Goal: Task Accomplishment & Management: Manage account settings

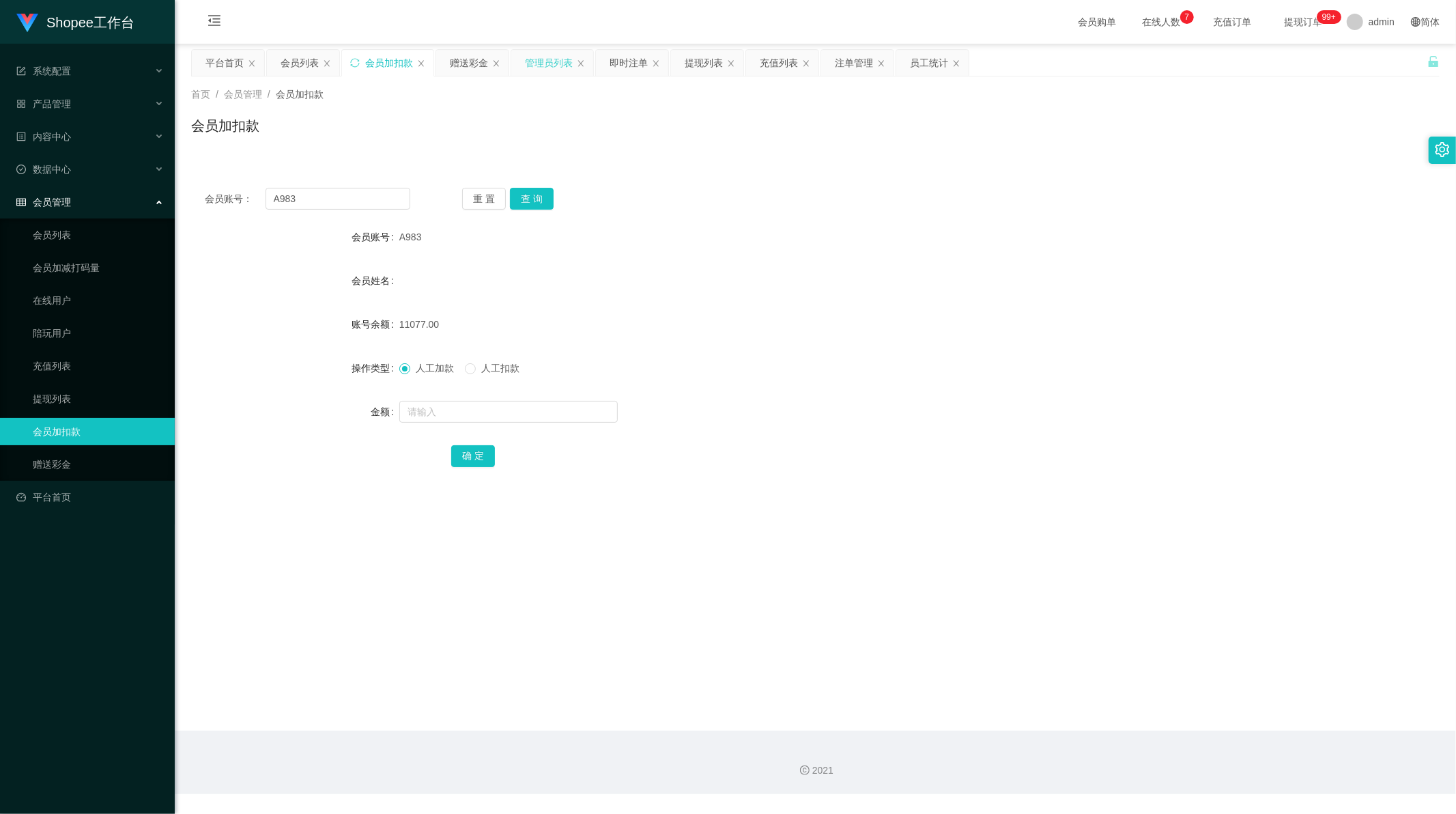
scroll to position [1, 0]
click at [688, 61] on div "提现列表" at bounding box center [704, 63] width 39 height 26
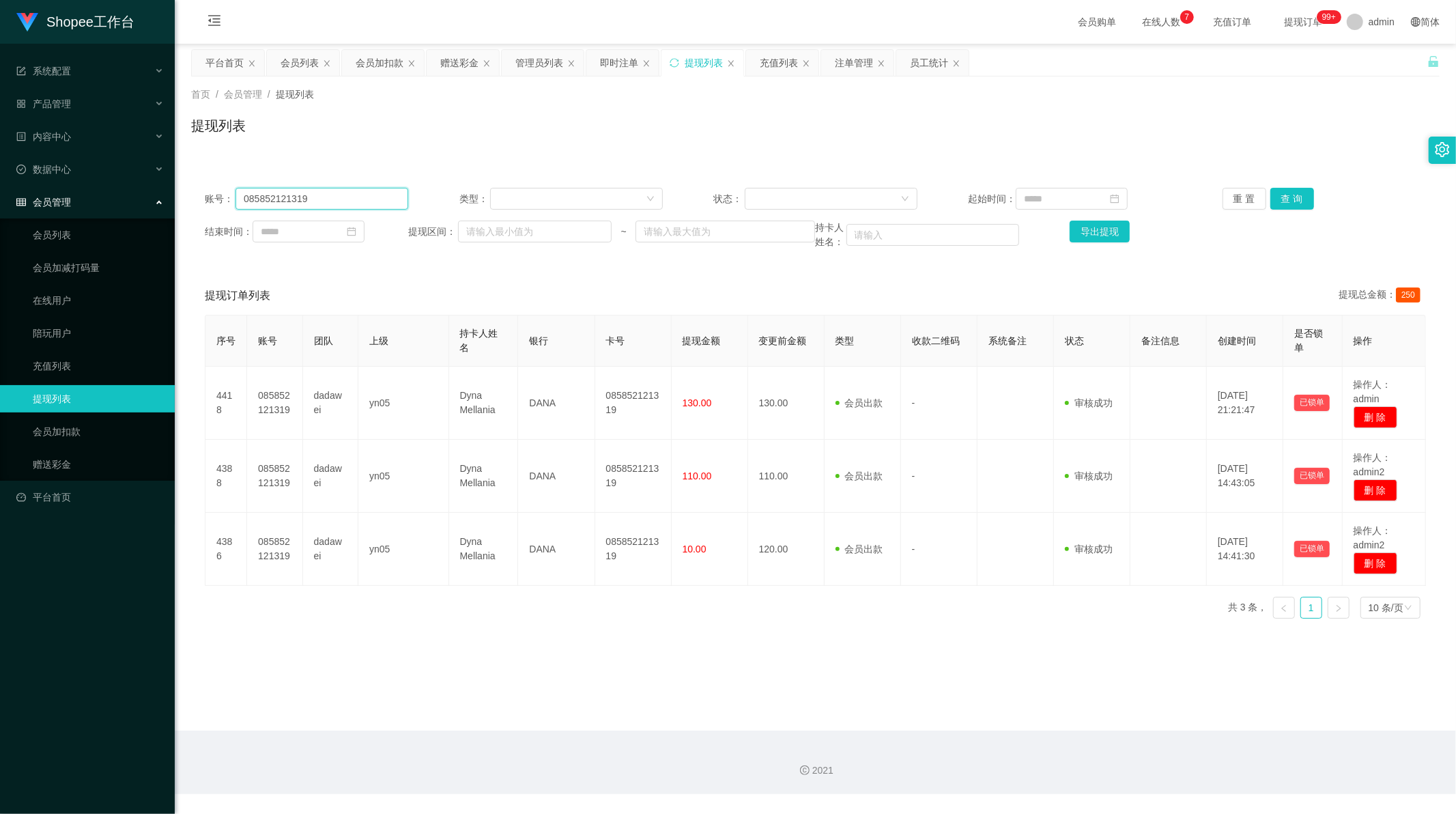
click at [340, 196] on input "085852121319" at bounding box center [322, 199] width 173 height 22
paste input "9633436673"
type input "089633436673"
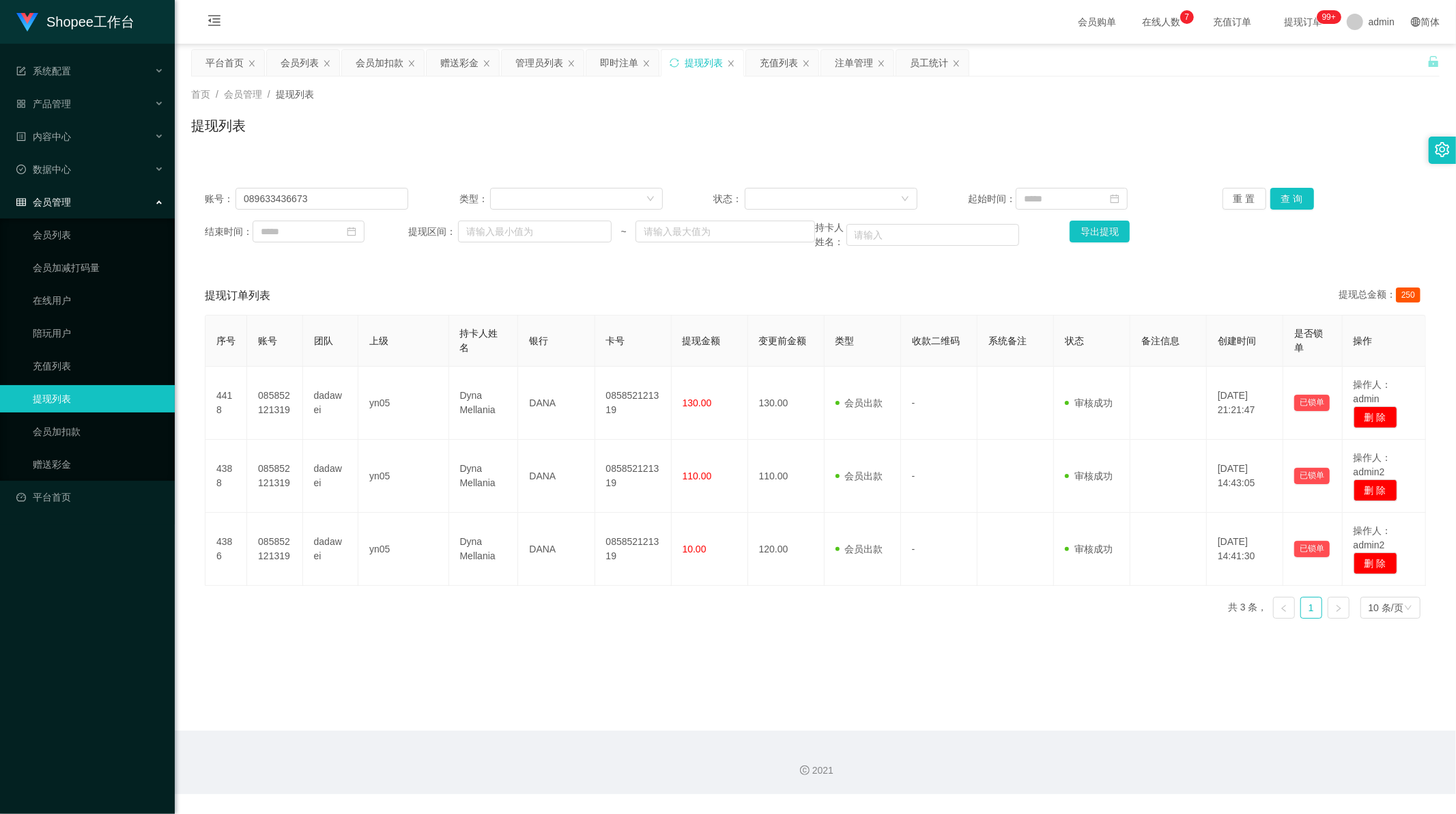
click at [1295, 186] on div "账号： 089633436673 类型： 状态： 起始时间： 重 置 查 询 结束时间： 提现区间： ~ 持卡人姓名： 导出提现" at bounding box center [815, 218] width 1248 height 88
click at [1290, 196] on button "查 询" at bounding box center [1291, 199] width 43 height 22
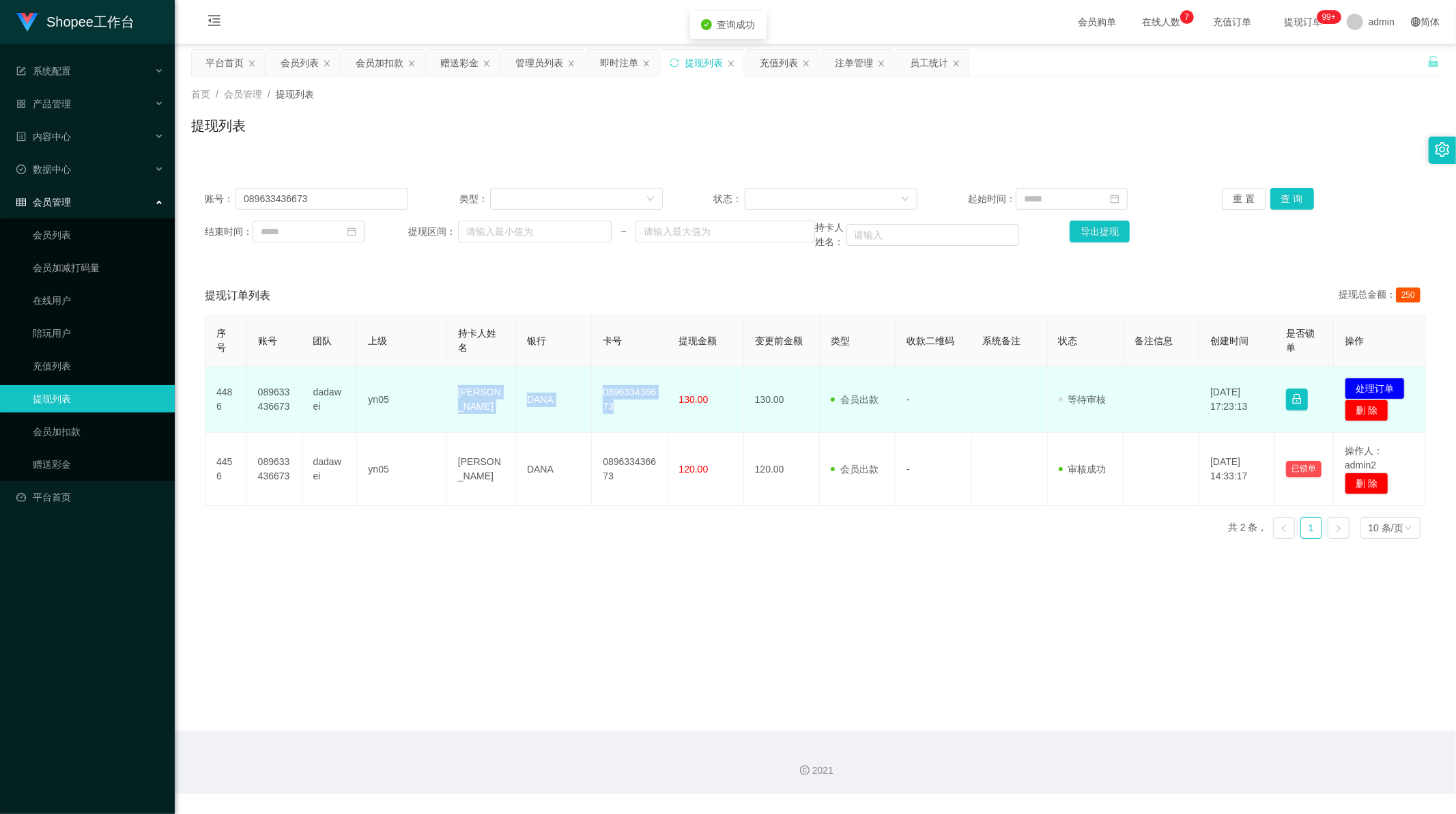
drag, startPoint x: 449, startPoint y: 392, endPoint x: 635, endPoint y: 411, distance: 187.0
click at [635, 411] on tr "4486 089633436673 dadawei yn05 Surafa Ningsih DANA 089633436673 130.00 130.00 会…" at bounding box center [815, 400] width 1220 height 66
copy tr "Surafa Ningsih DANA 089633436673"
click at [1388, 388] on button "处理订单" at bounding box center [1374, 388] width 60 height 22
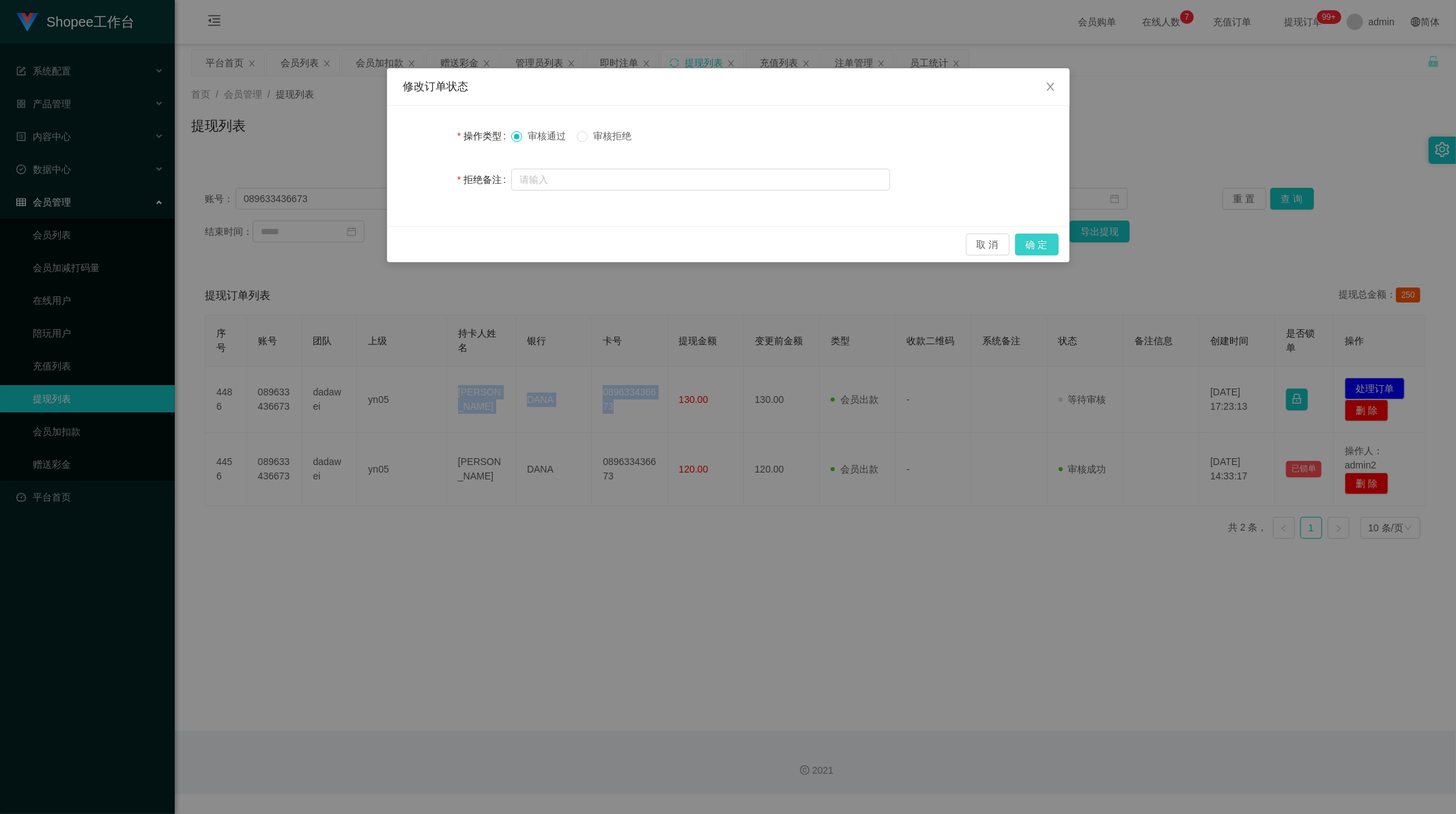
click at [1029, 245] on button "确 定" at bounding box center [1037, 244] width 43 height 22
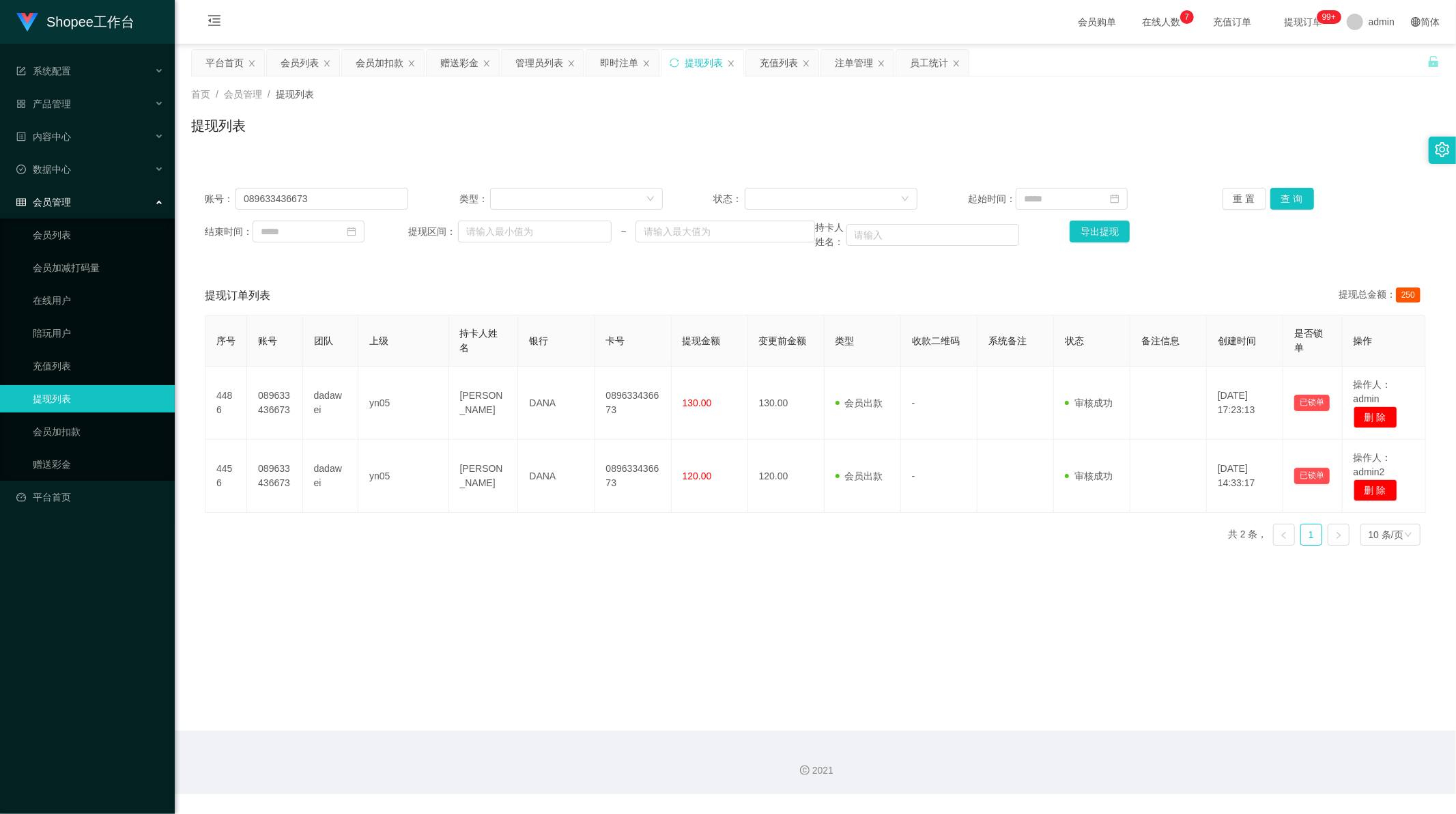
drag, startPoint x: 692, startPoint y: 594, endPoint x: 715, endPoint y: 593, distance: 23.0
click at [694, 592] on main "关闭左侧 关闭右侧 关闭其它 刷新页面 平台首页 会员列表 会员加扣款 赠送彩金 管理员列表 即时注单 提现列表 充值列表 注单管理 员工统计 首页 / 会员…" at bounding box center [815, 387] width 1281 height 687
click at [348, 193] on input "089633436673" at bounding box center [322, 199] width 173 height 22
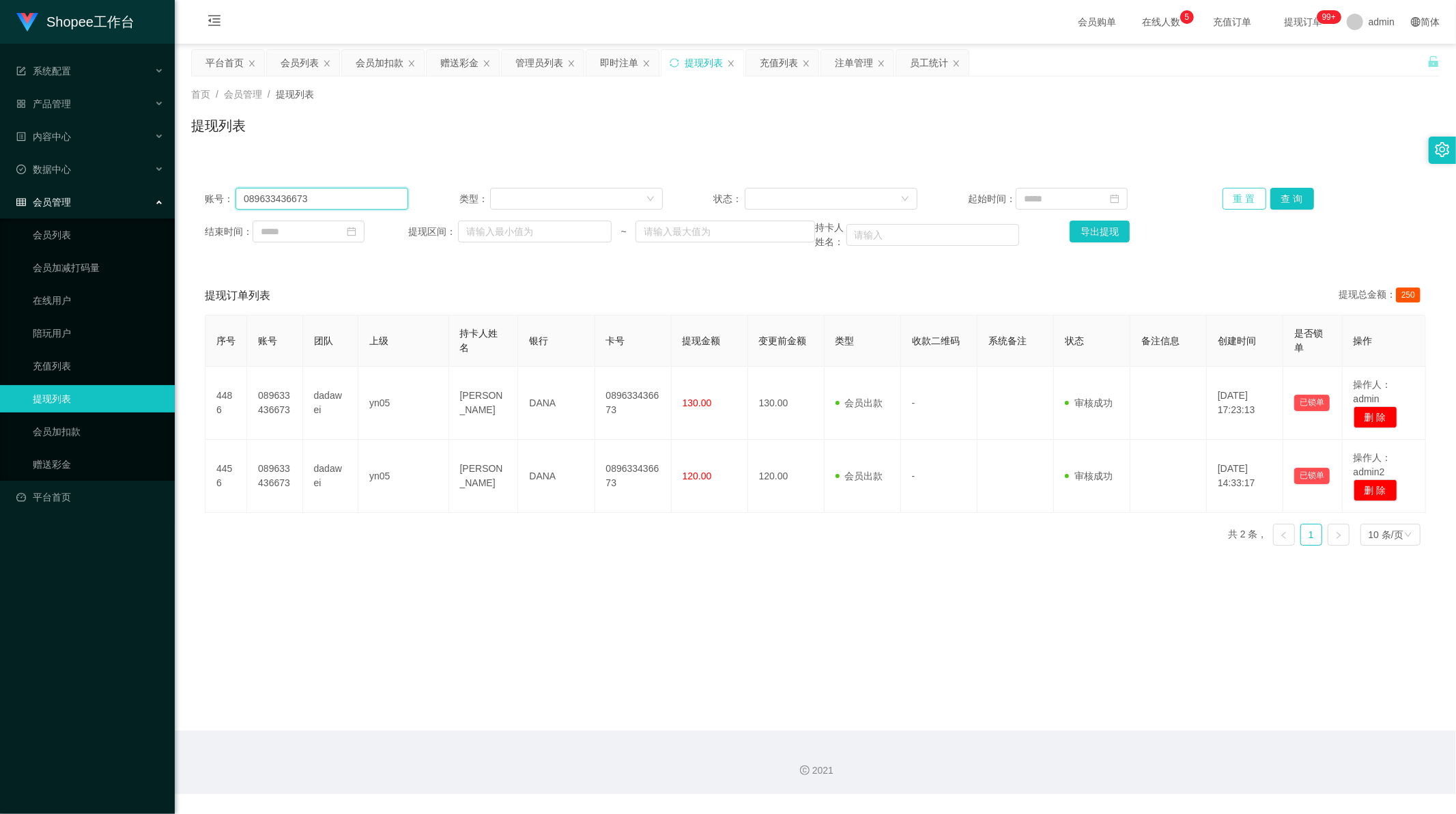
paste input "525555588"
type input "085255555883"
click at [1291, 193] on button "查 询" at bounding box center [1291, 199] width 43 height 22
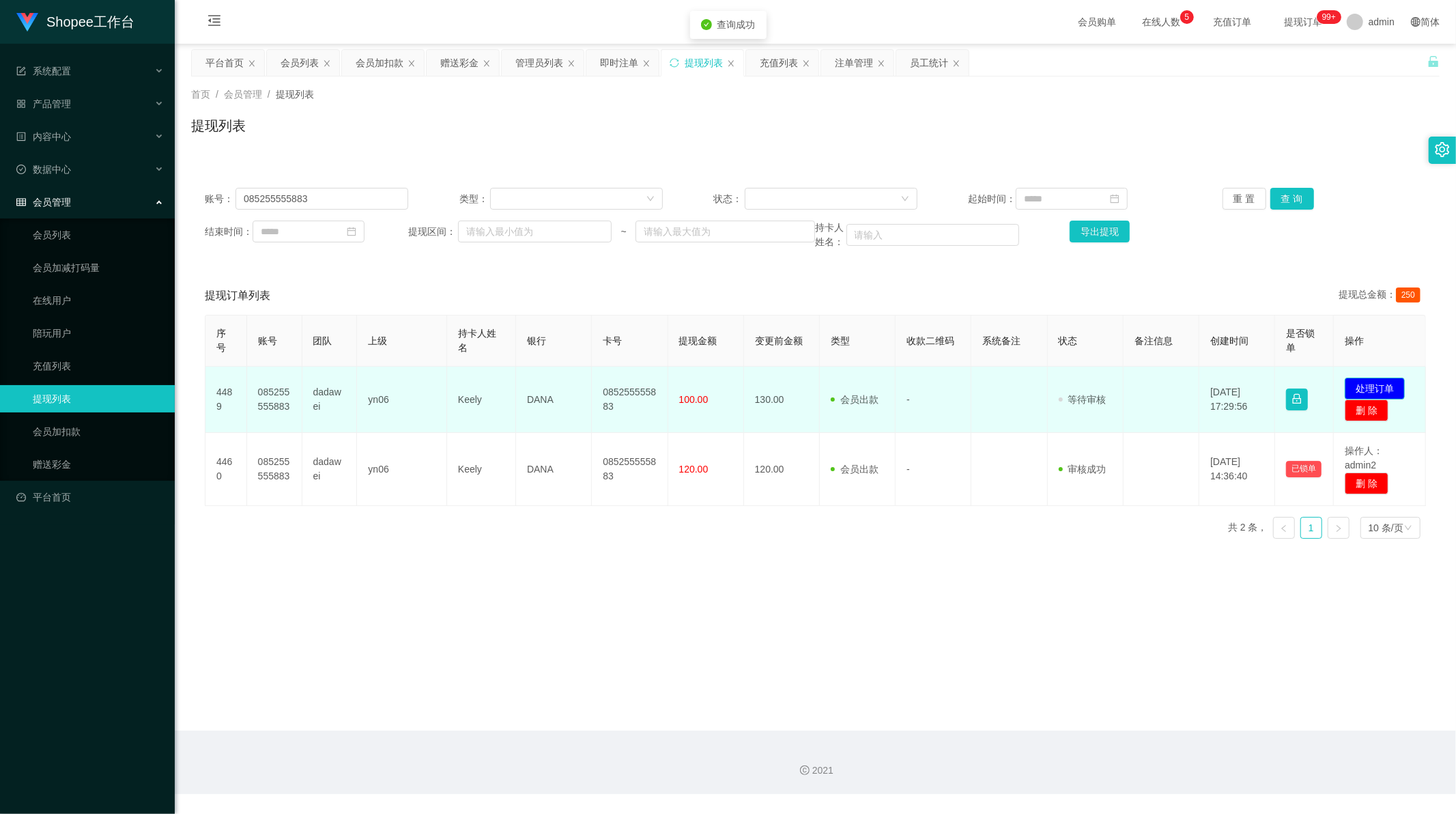
click at [1372, 377] on button "处理订单" at bounding box center [1374, 388] width 60 height 22
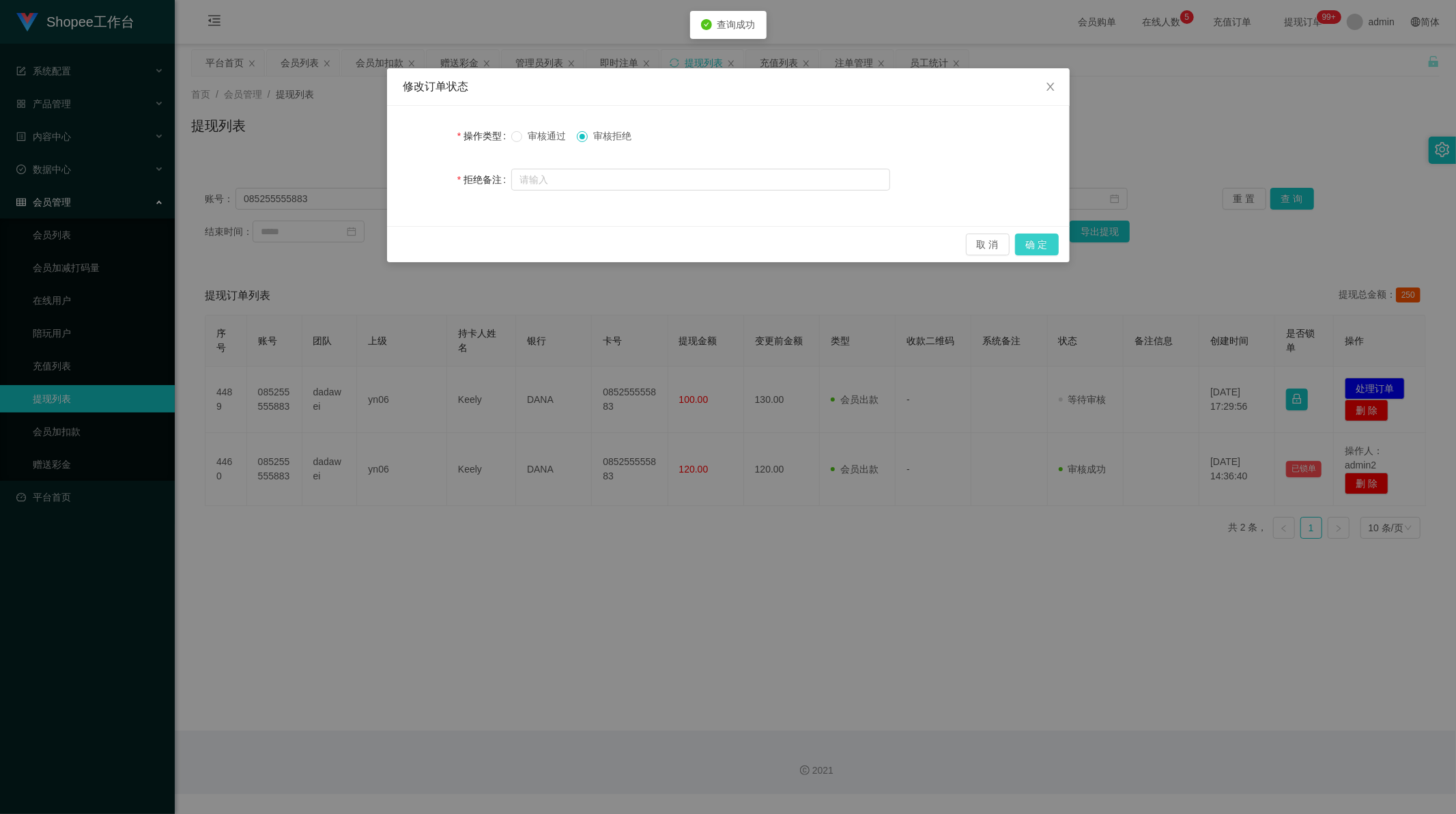
click at [1024, 250] on button "确 定" at bounding box center [1037, 244] width 43 height 22
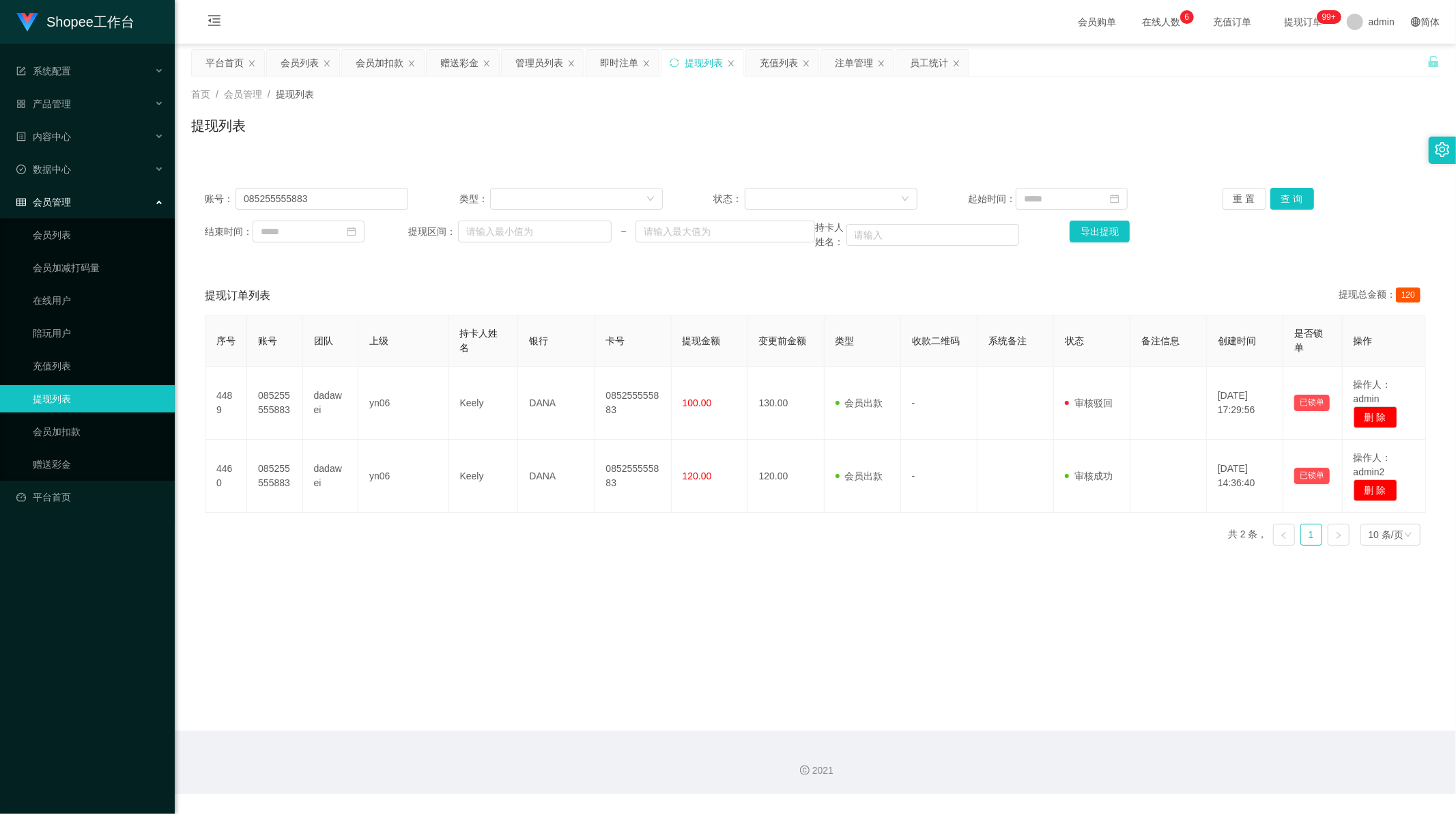
click at [1295, 809] on div "Shopee工作台 系统配置 系统配置列表 管理员列表 管理员分组 支付通道 产品管理 产品列表 产品预设列表 开奖记录 注单管理 即时注单 内容中心 站内信…" at bounding box center [728, 407] width 1456 height 814
click at [484, 638] on main "关闭左侧 关闭右侧 关闭其它 刷新页面 平台首页 会员列表 会员加扣款 赠送彩金 管理员列表 即时注单 提现列表 充值列表 注单管理 员工统计 首页 / 会员…" at bounding box center [815, 387] width 1281 height 687
drag, startPoint x: 439, startPoint y: 621, endPoint x: 463, endPoint y: 598, distance: 33.2
click at [439, 621] on main "关闭左侧 关闭右侧 关闭其它 刷新页面 平台首页 会员列表 会员加扣款 赠送彩金 管理员列表 即时注单 提现列表 充值列表 注单管理 员工统计 首页 / 会员…" at bounding box center [815, 387] width 1281 height 687
click at [717, 606] on main "关闭左侧 关闭右侧 关闭其它 刷新页面 平台首页 会员列表 会员加扣款 赠送彩金 管理员列表 即时注单 提现列表 充值列表 注单管理 员工统计 首页 / 会员…" at bounding box center [815, 387] width 1281 height 687
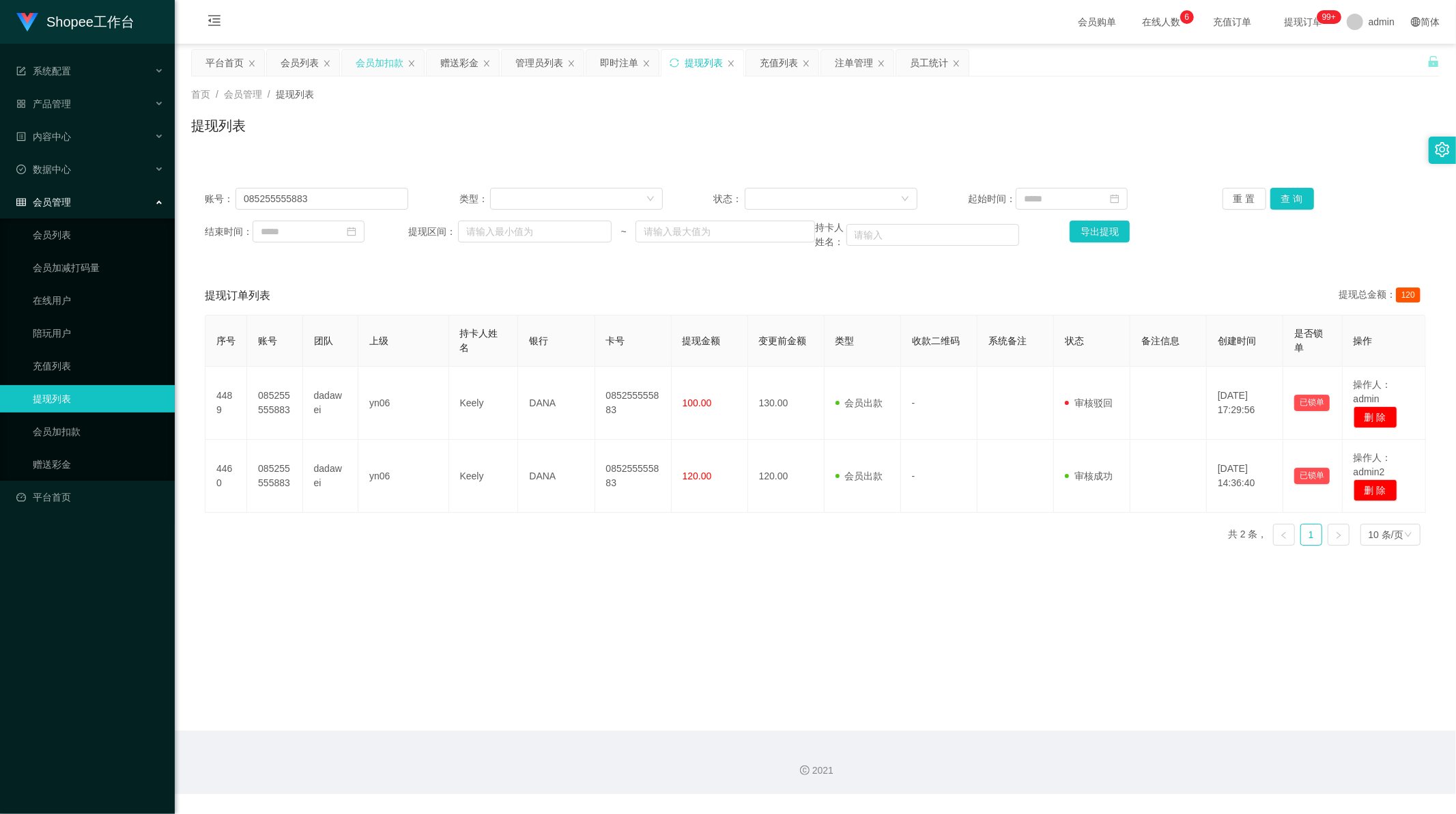
click at [380, 63] on div "会员加扣款" at bounding box center [379, 63] width 48 height 26
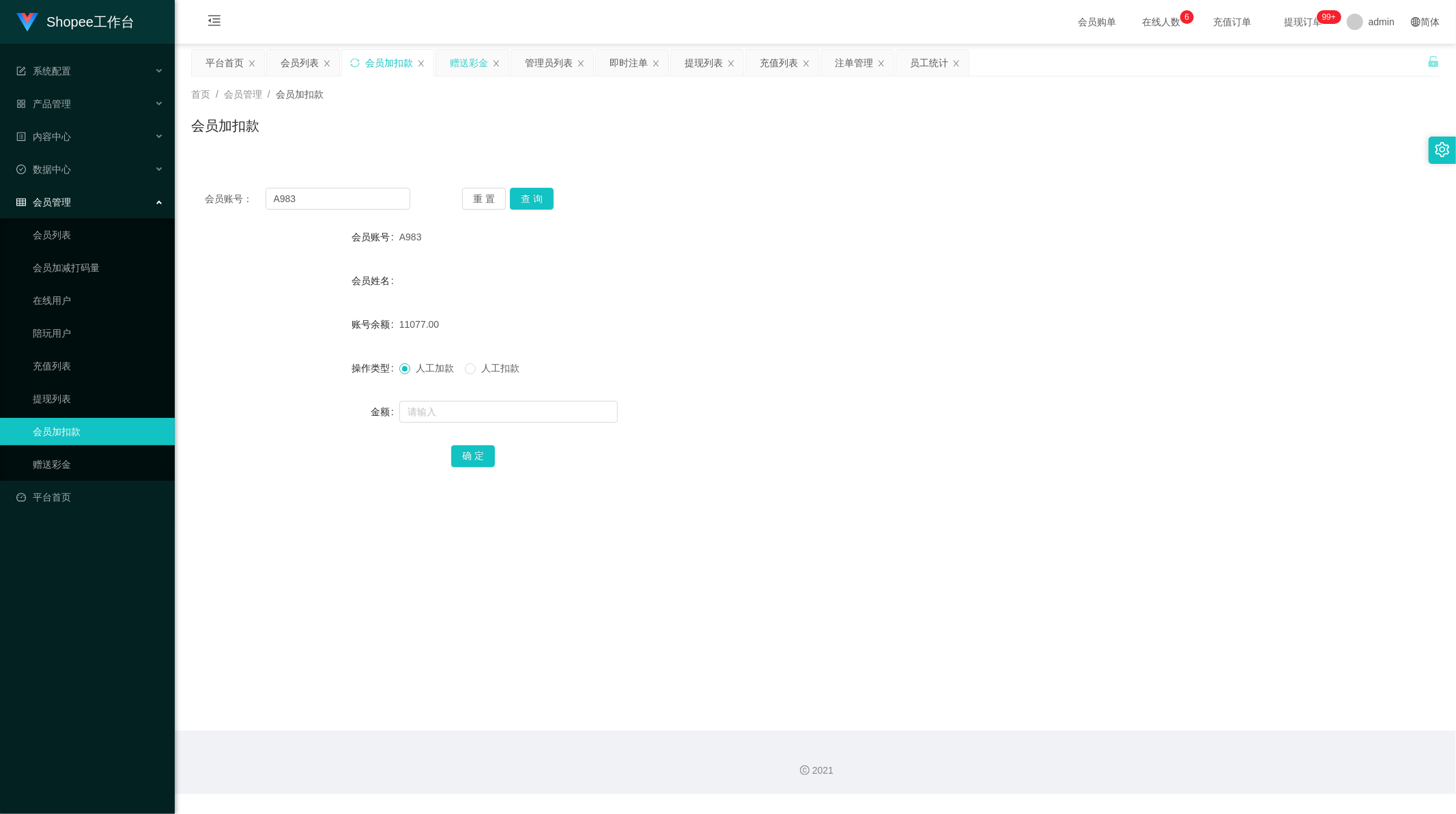
click at [459, 58] on div "赠送彩金" at bounding box center [468, 63] width 39 height 26
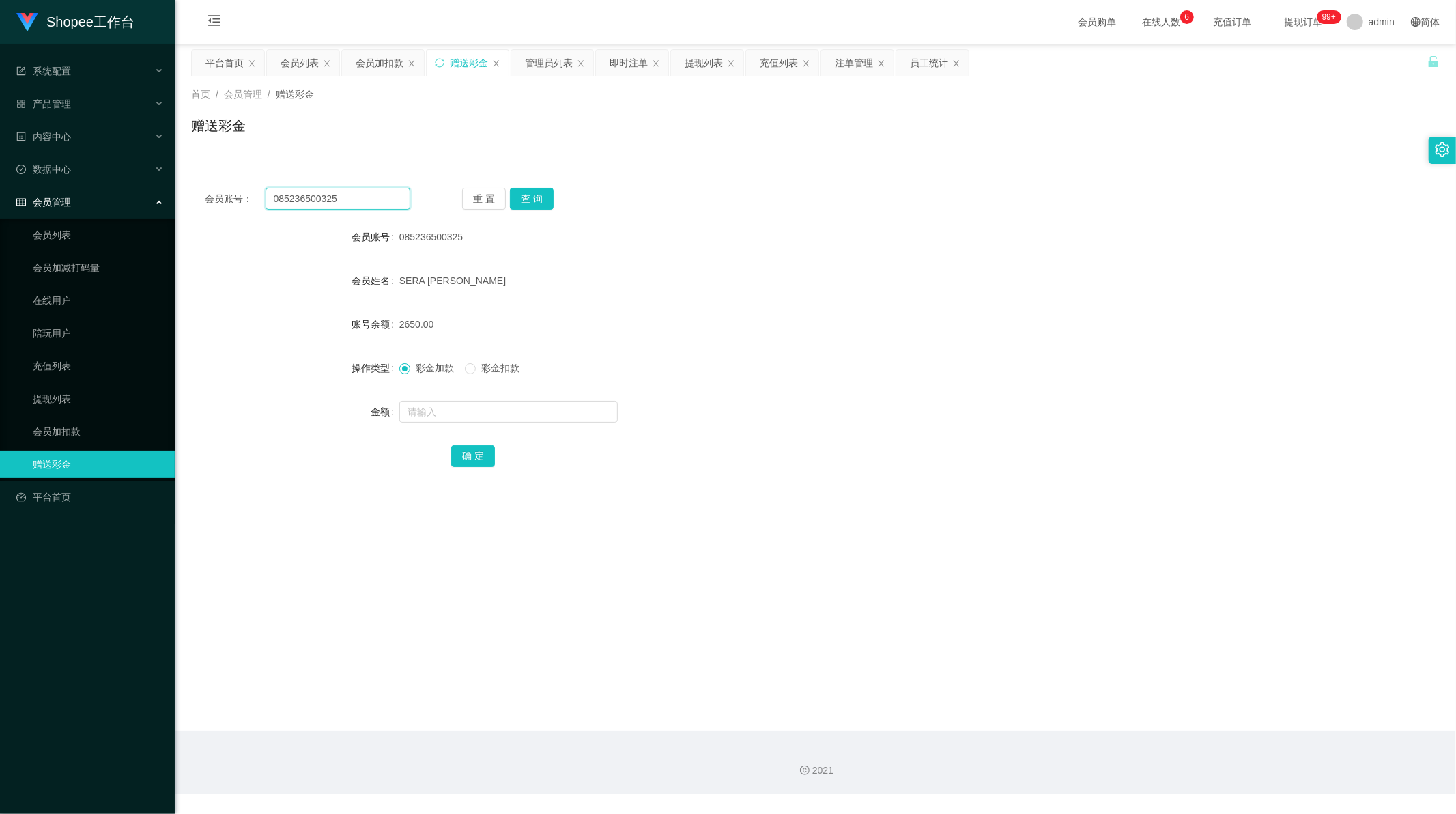
click at [356, 198] on input "085236500325" at bounding box center [338, 199] width 146 height 22
paste input "648355269"
type input "085648355269"
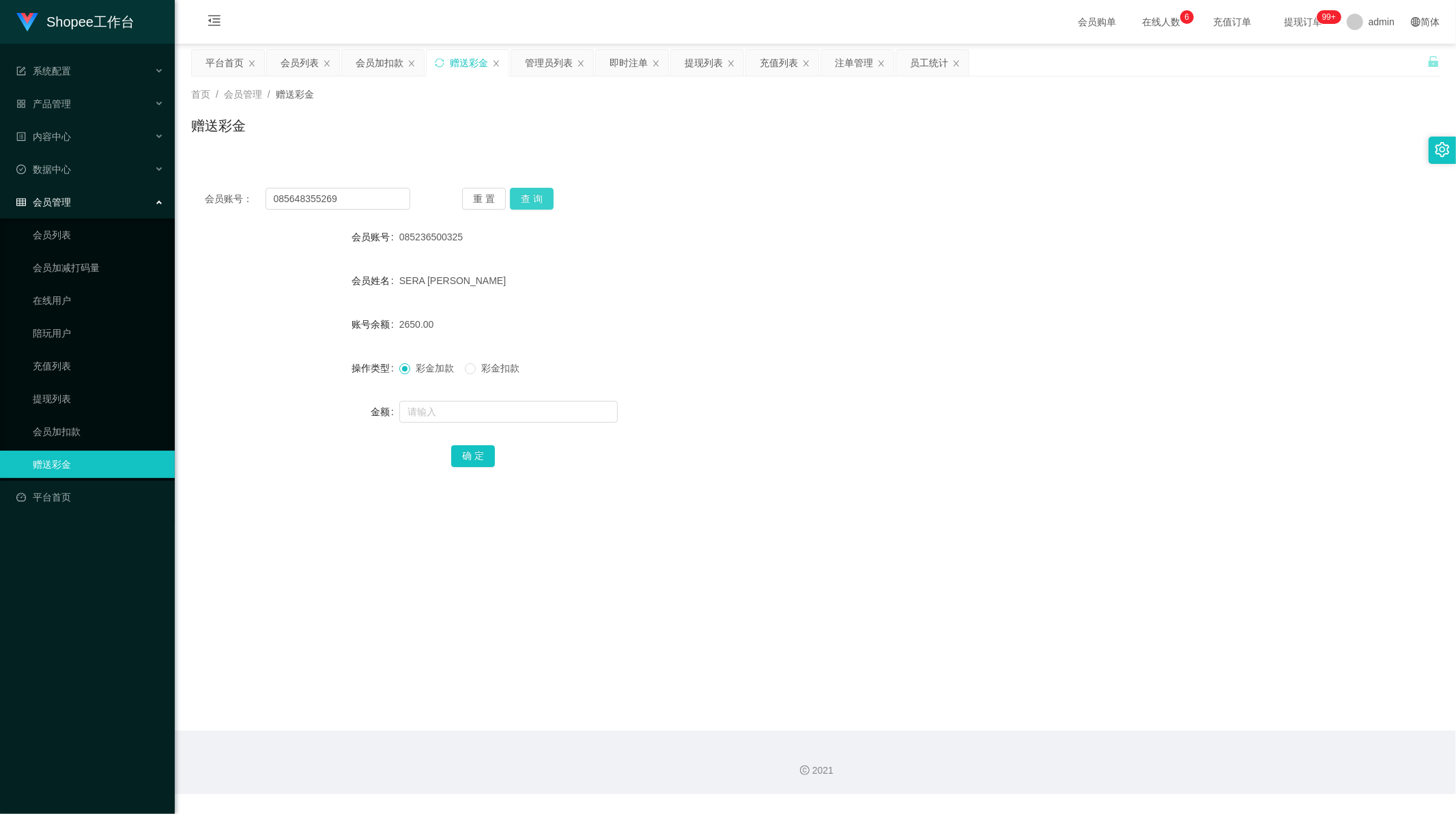
click at [527, 198] on button "查 询" at bounding box center [531, 199] width 43 height 22
click at [469, 401] on input "text" at bounding box center [508, 411] width 218 height 22
paste input "300"
type input "300"
click at [468, 458] on button "确 定" at bounding box center [473, 455] width 43 height 22
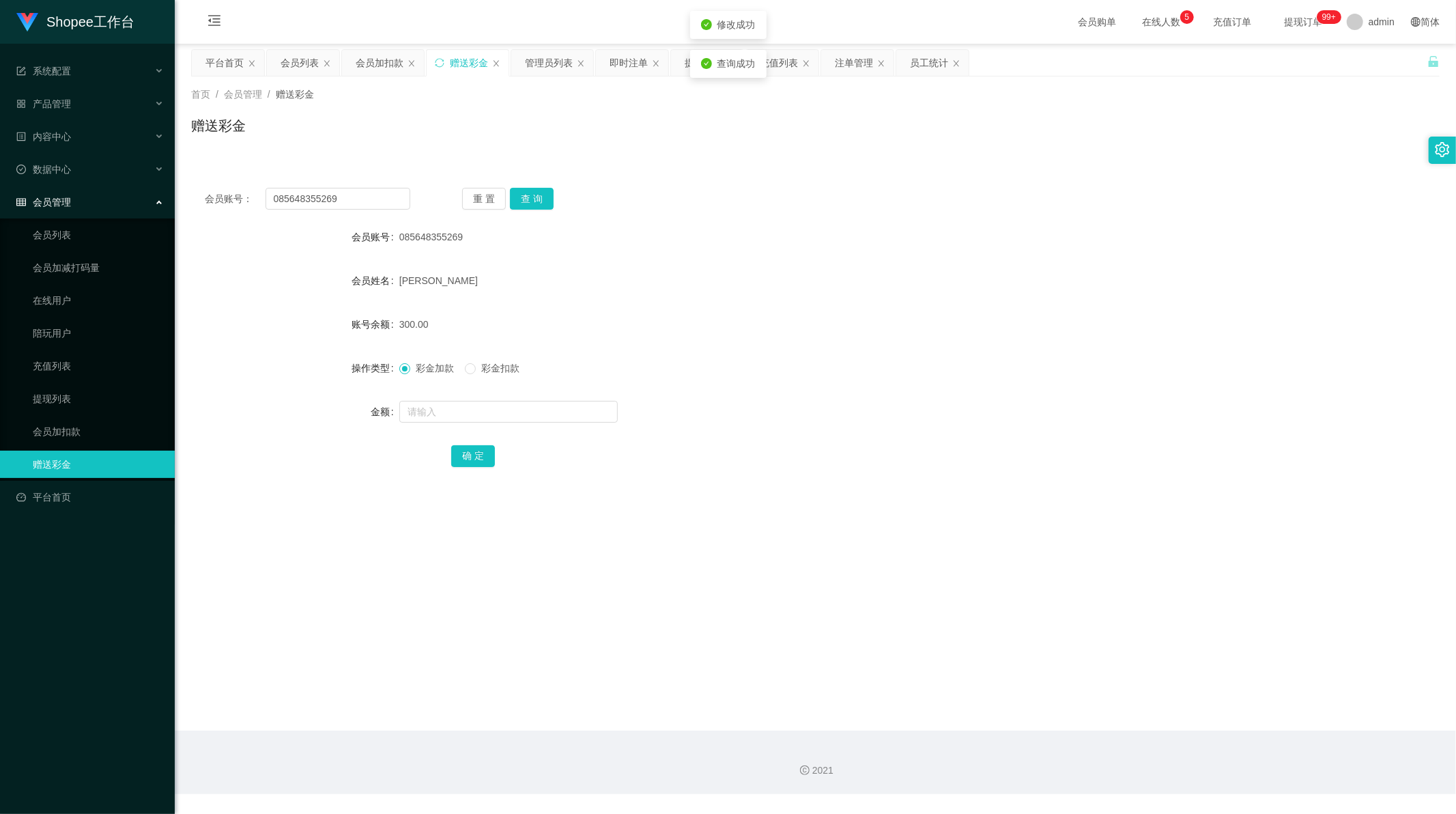
click at [562, 566] on main "关闭左侧 关闭右侧 关闭其它 刷新页面 平台首页 会员列表 会员加扣款 赠送彩金 管理员列表 即时注单 提现列表 充值列表 注单管理 员工统计 首页 / 会员…" at bounding box center [815, 387] width 1281 height 687
click at [376, 61] on div "会员加扣款" at bounding box center [379, 63] width 48 height 26
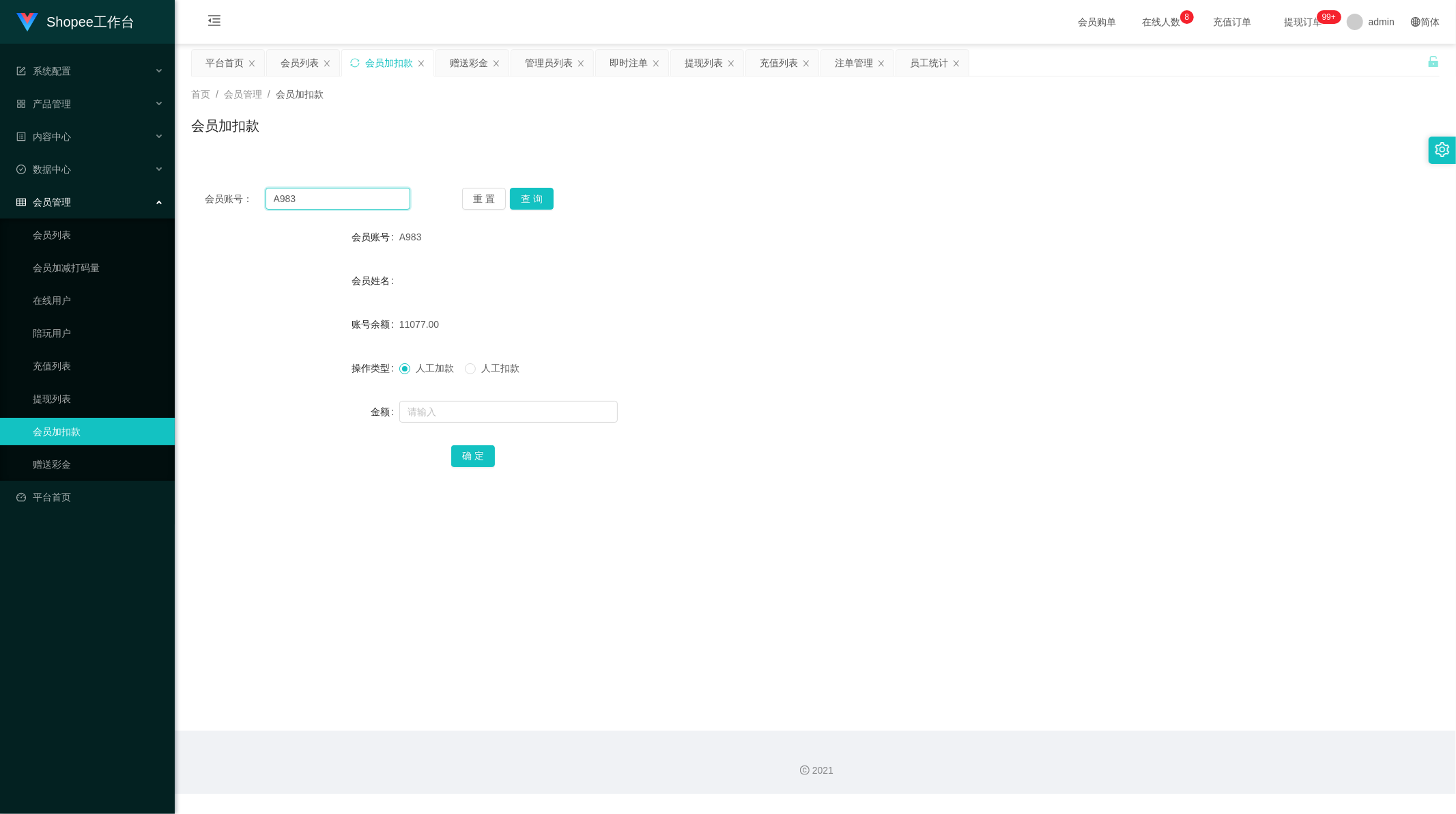
click at [338, 199] on input "A983" at bounding box center [338, 199] width 146 height 22
paste input "060"
type input "060"
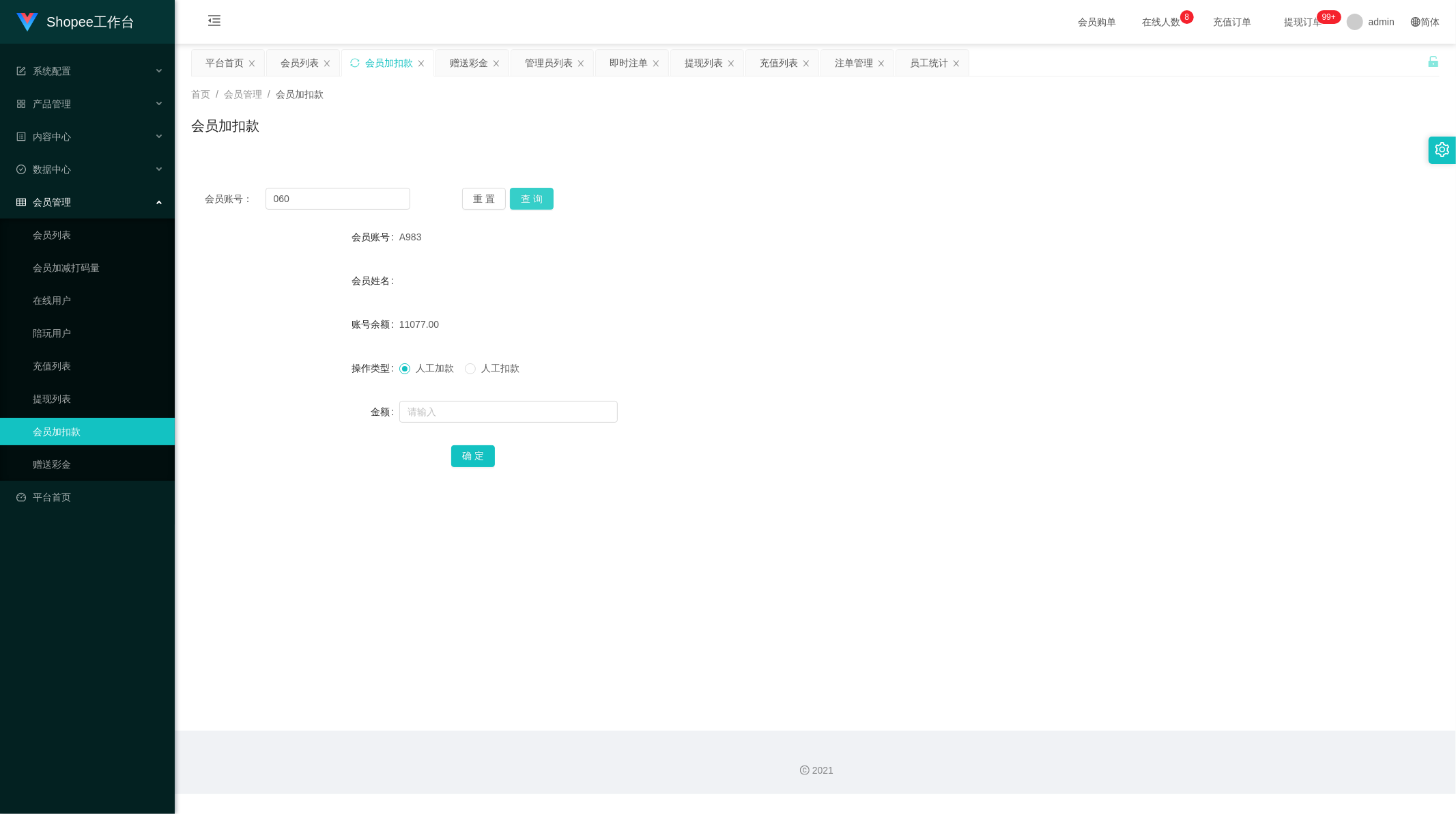
click at [526, 197] on button "查 询" at bounding box center [531, 199] width 43 height 22
click at [446, 413] on input "text" at bounding box center [508, 411] width 218 height 22
type input "40"
click at [467, 459] on button "确 定" at bounding box center [473, 455] width 43 height 22
click at [590, 487] on div "会员账号： 060 重 置 查 询 会员账号 060 会员姓名 账号余额 11541.00 操作类型 人工加款 人工扣款 金额 确 定" at bounding box center [815, 336] width 1248 height 325
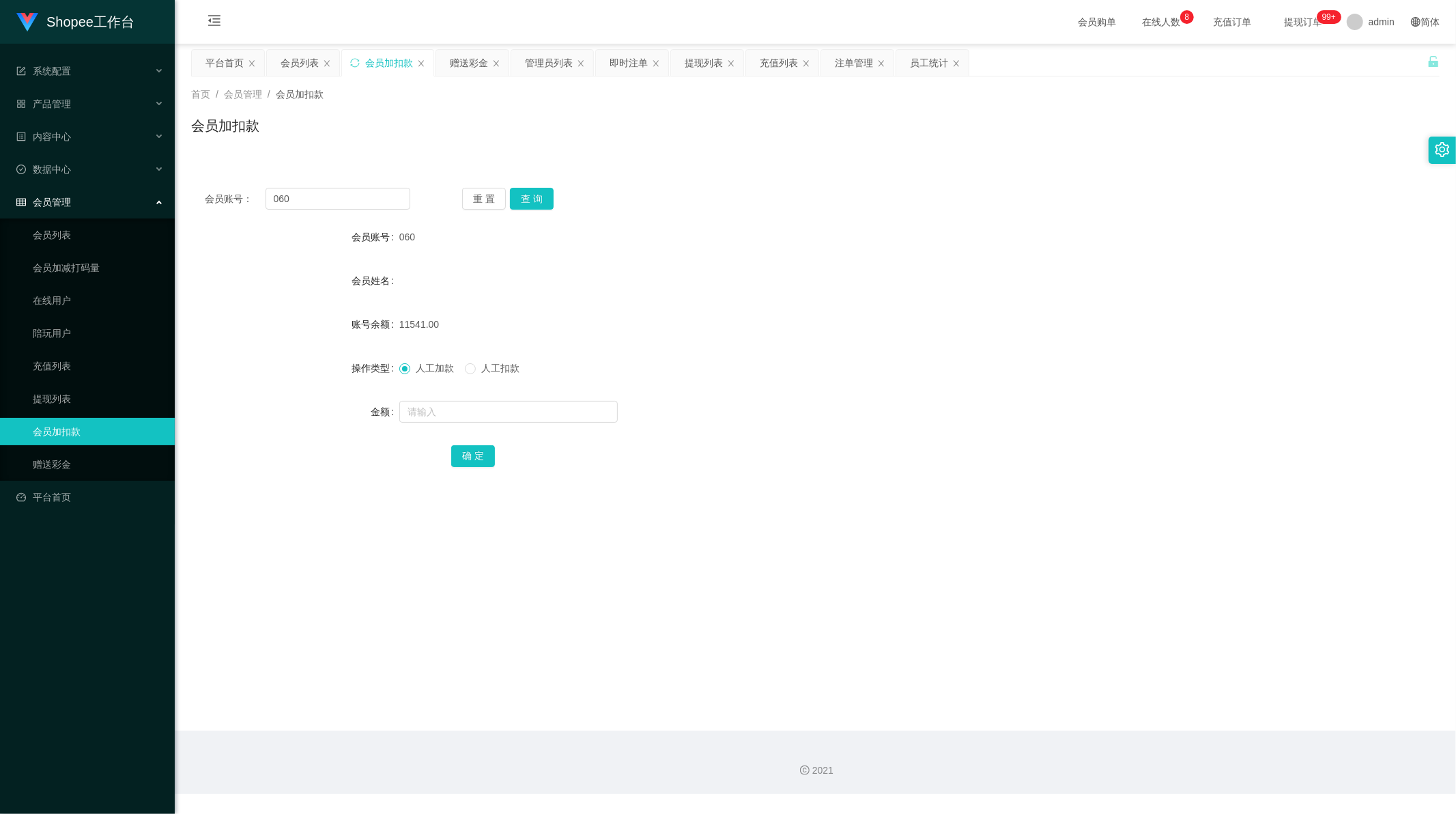
click at [734, 428] on form "会员账号 060 会员姓名 账号余额 11541.00 操作类型 人工加款 人工扣款 金额 确 定" at bounding box center [815, 345] width 1248 height 246
click at [704, 64] on div "提现列表" at bounding box center [704, 63] width 39 height 26
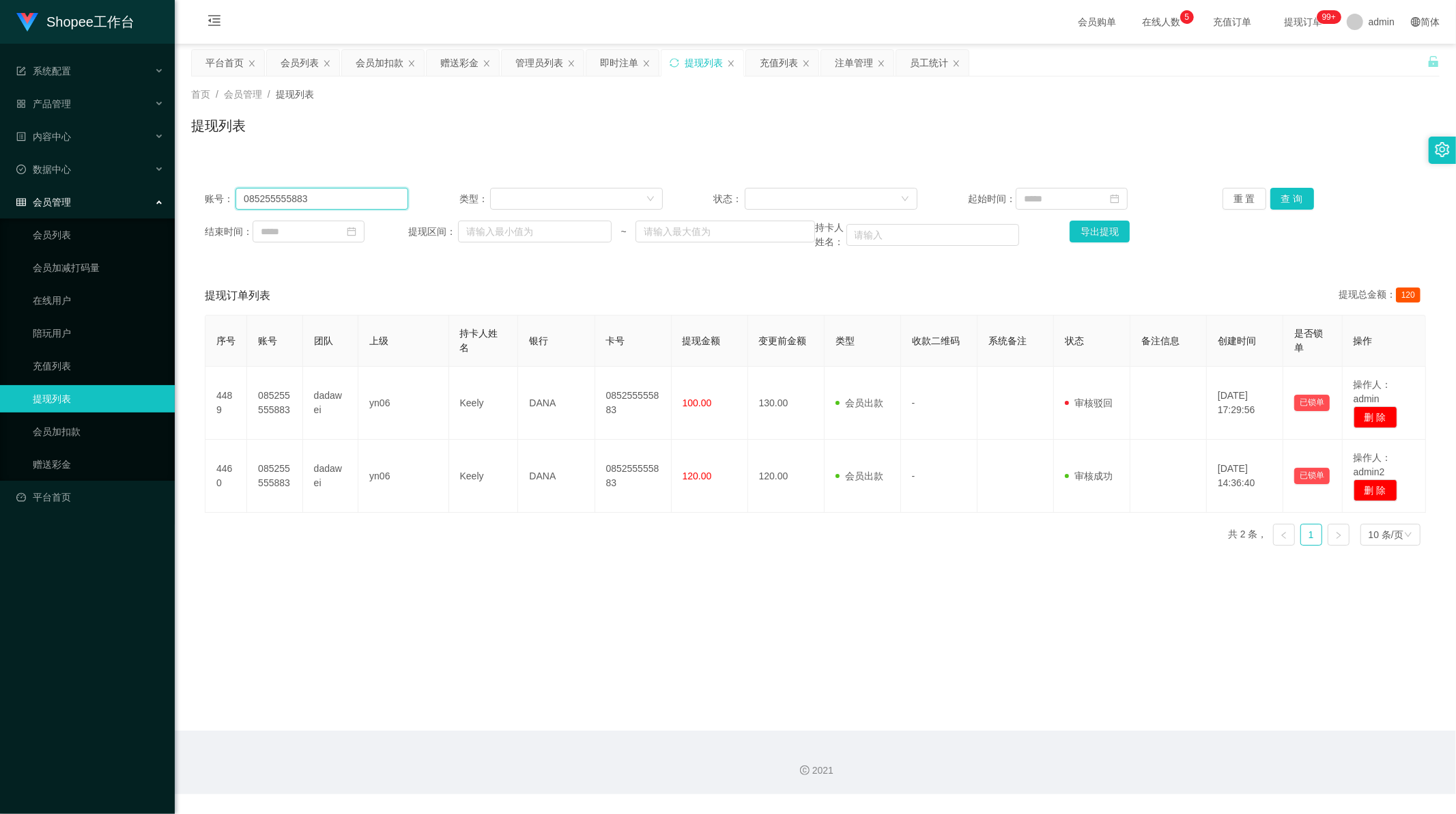
click at [348, 200] on input "085255555883" at bounding box center [322, 199] width 173 height 22
paste input "Venni"
type input "Venni"
click at [1284, 199] on button "查 询" at bounding box center [1291, 199] width 43 height 22
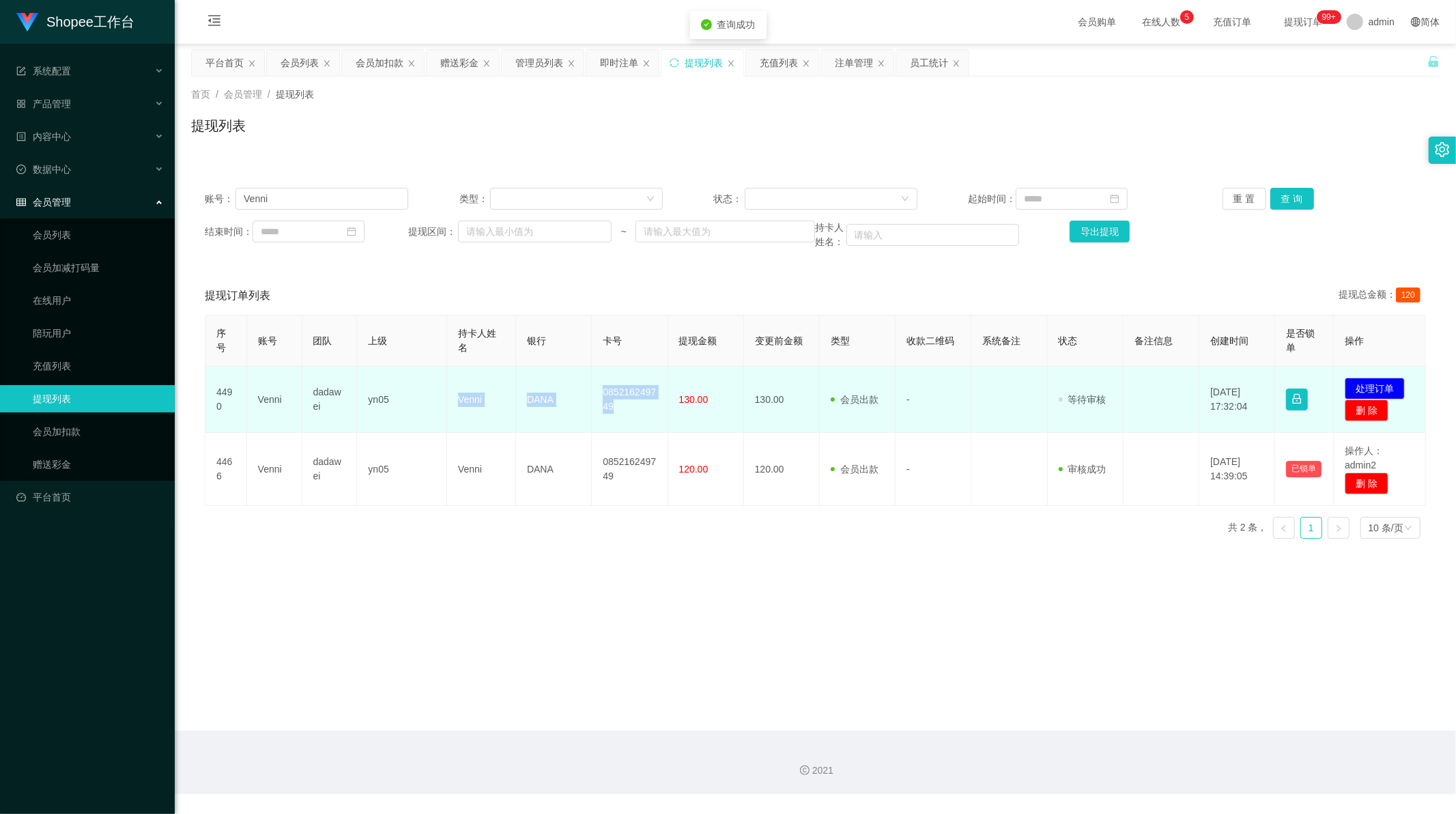
drag, startPoint x: 457, startPoint y: 403, endPoint x: 625, endPoint y: 402, distance: 168.0
click at [625, 402] on tr "4490 Venni dadawei yn05 Venni DANA 085216249749 130.00 130.00 会员出款 人工取款 - 审核驳回 …" at bounding box center [815, 400] width 1220 height 66
copy tr "Venni DANA 085216249749"
click at [1385, 385] on button "处理订单" at bounding box center [1374, 388] width 60 height 22
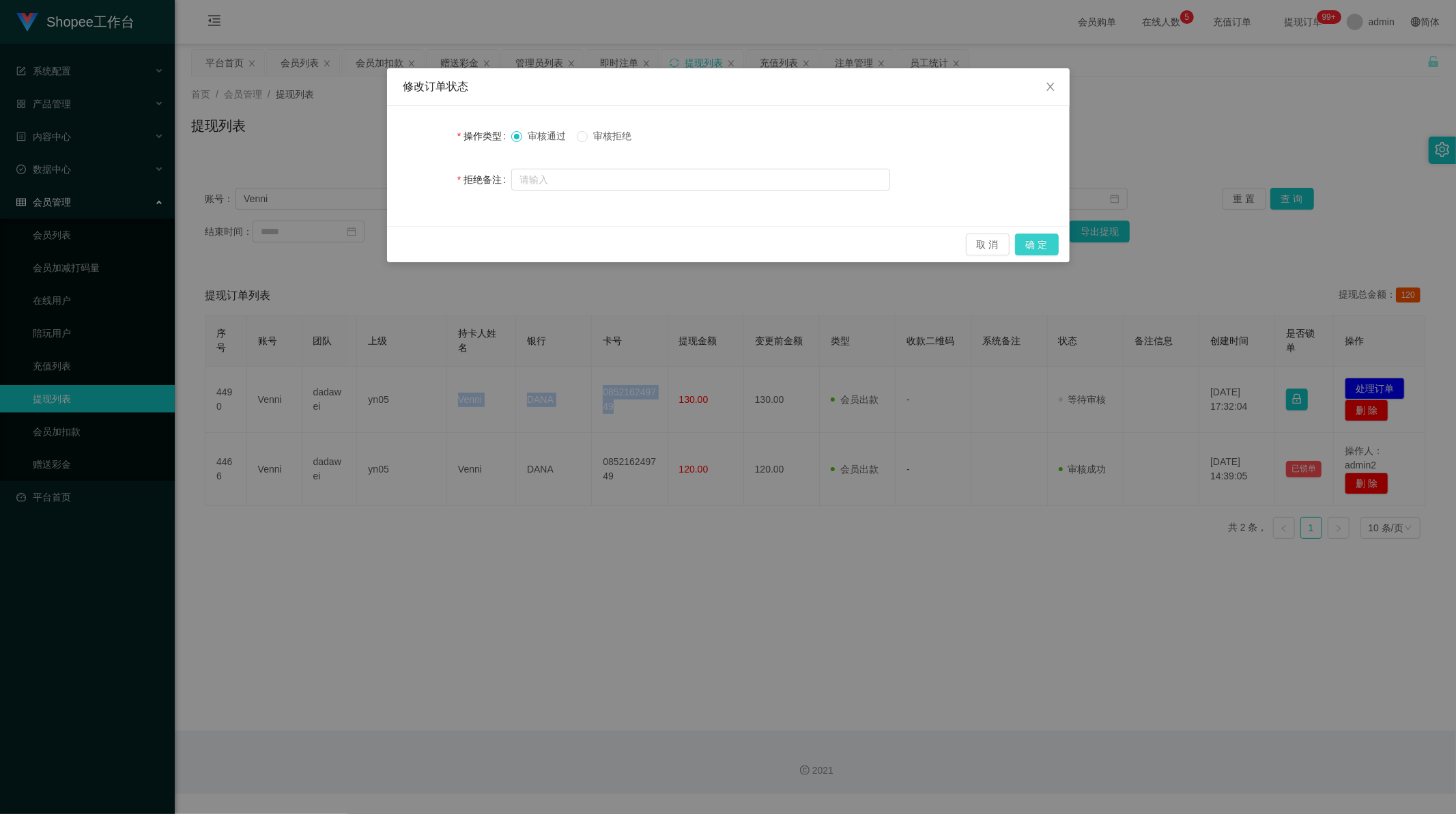
click at [1039, 243] on button "确 定" at bounding box center [1037, 244] width 43 height 22
